Goal: Task Accomplishment & Management: Manage account settings

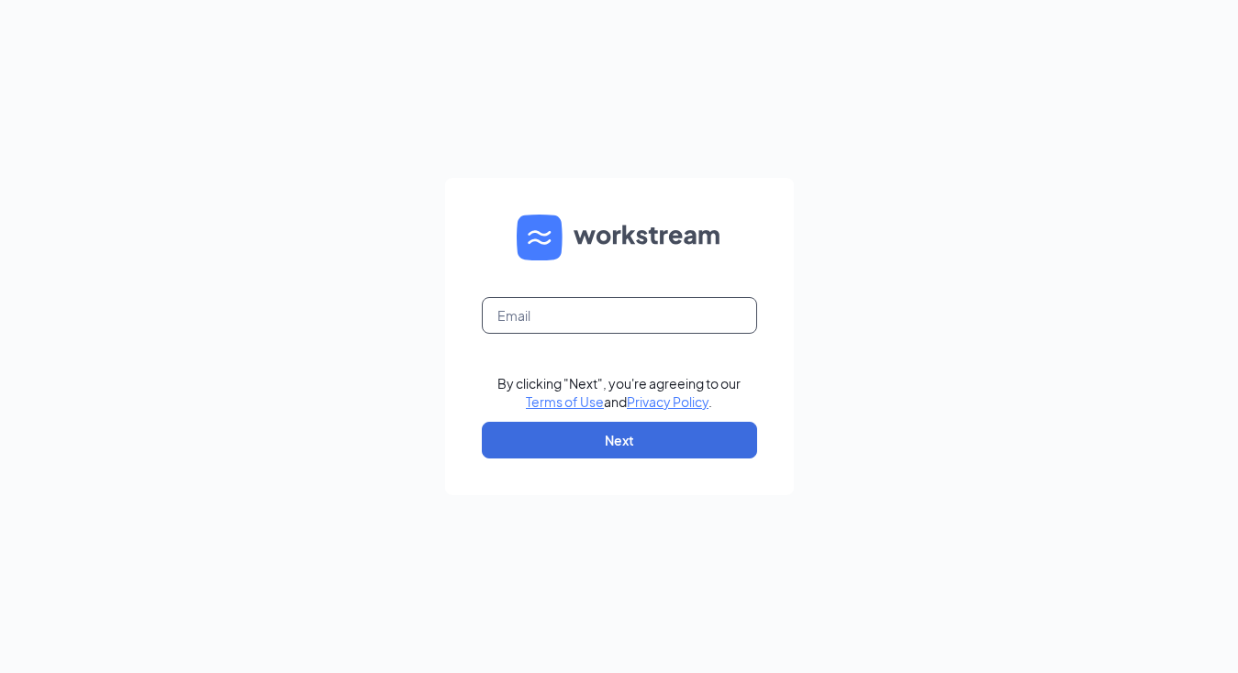
click at [577, 299] on input "text" at bounding box center [619, 315] width 275 height 37
type input "manda.taylor@cfafranchisee.com"
click at [579, 465] on form "manda.taylor@cfafranchisee.com By clicking "Next", you're agreeing to our Terms…" at bounding box center [619, 336] width 349 height 317
click at [578, 456] on button "Next" at bounding box center [619, 440] width 275 height 37
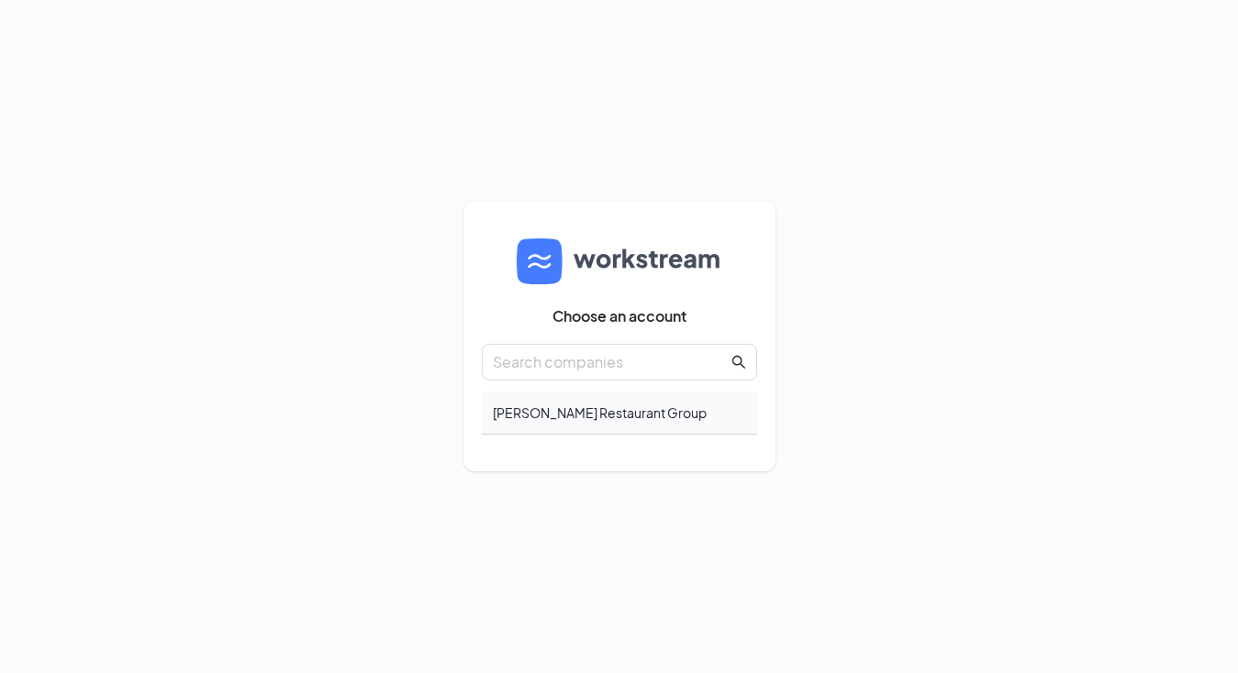
click at [575, 417] on div "Taylor's Restaurant Group" at bounding box center [619, 413] width 275 height 43
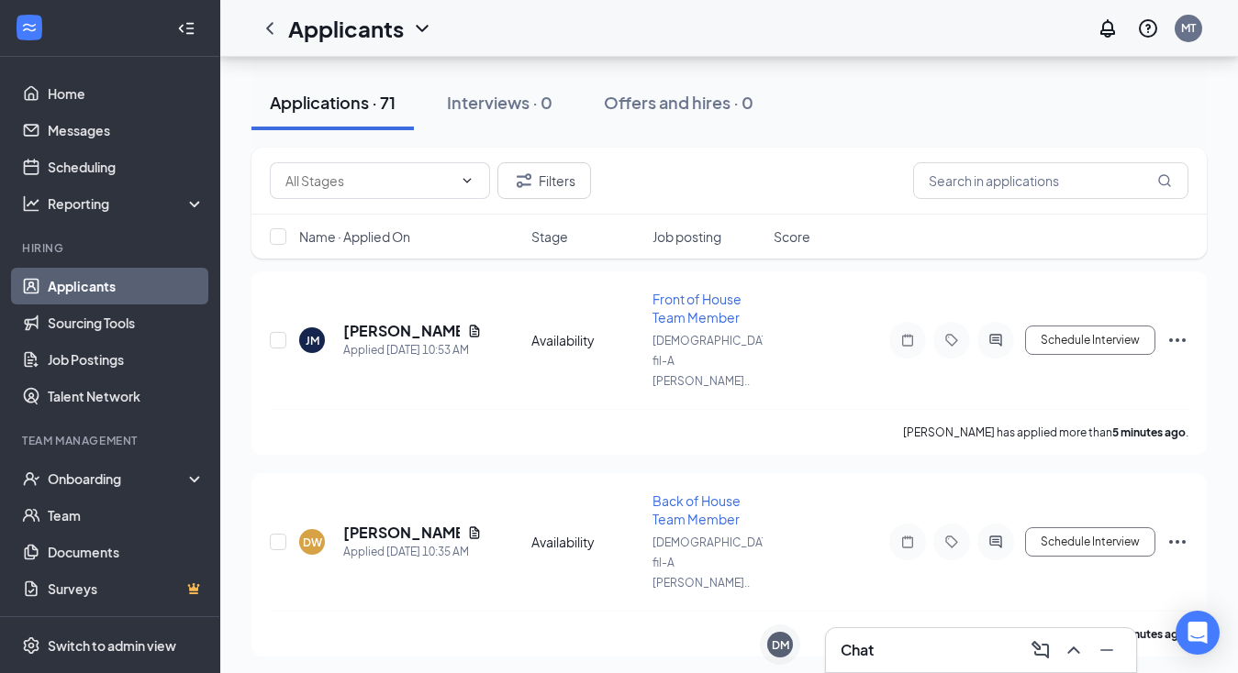
scroll to position [165, 0]
